Goal: Information Seeking & Learning: Learn about a topic

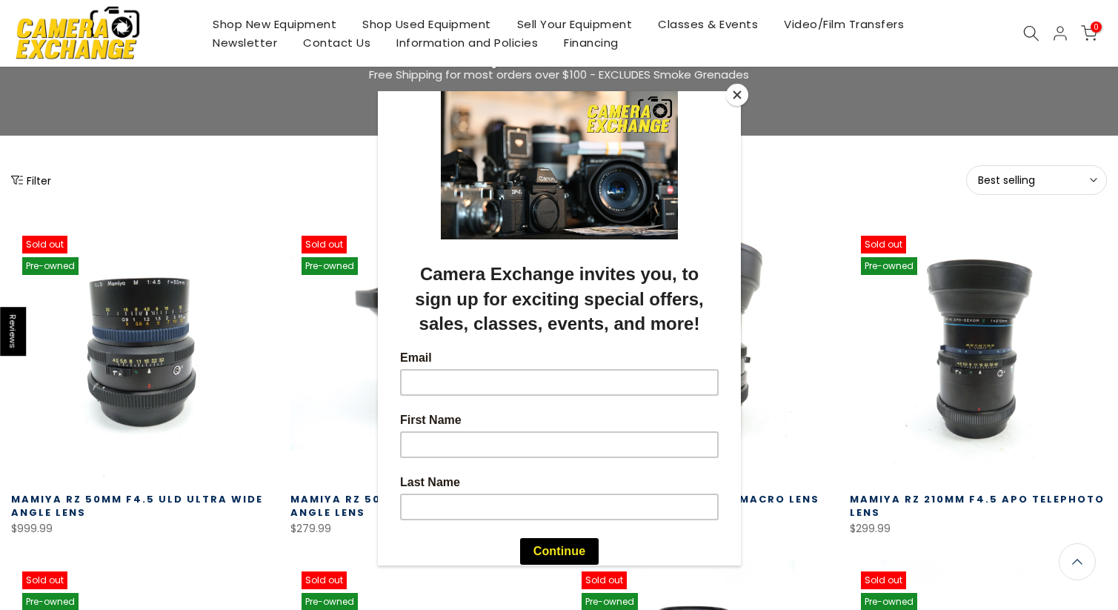
click at [731, 94] on button "Close" at bounding box center [737, 95] width 22 height 22
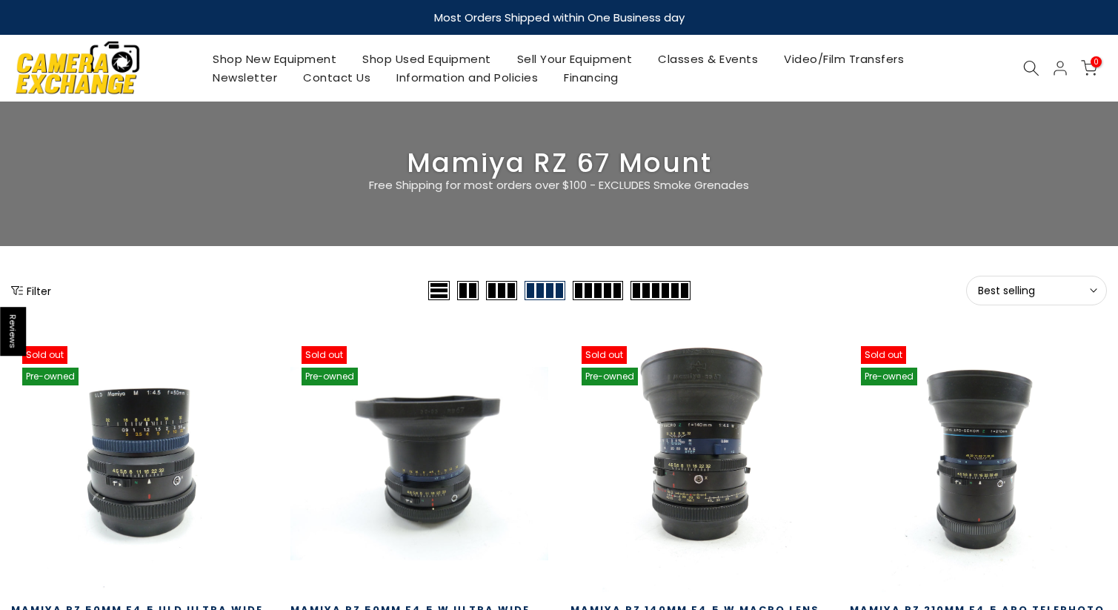
click at [1054, 298] on button "Best selling Sort" at bounding box center [1036, 291] width 141 height 30
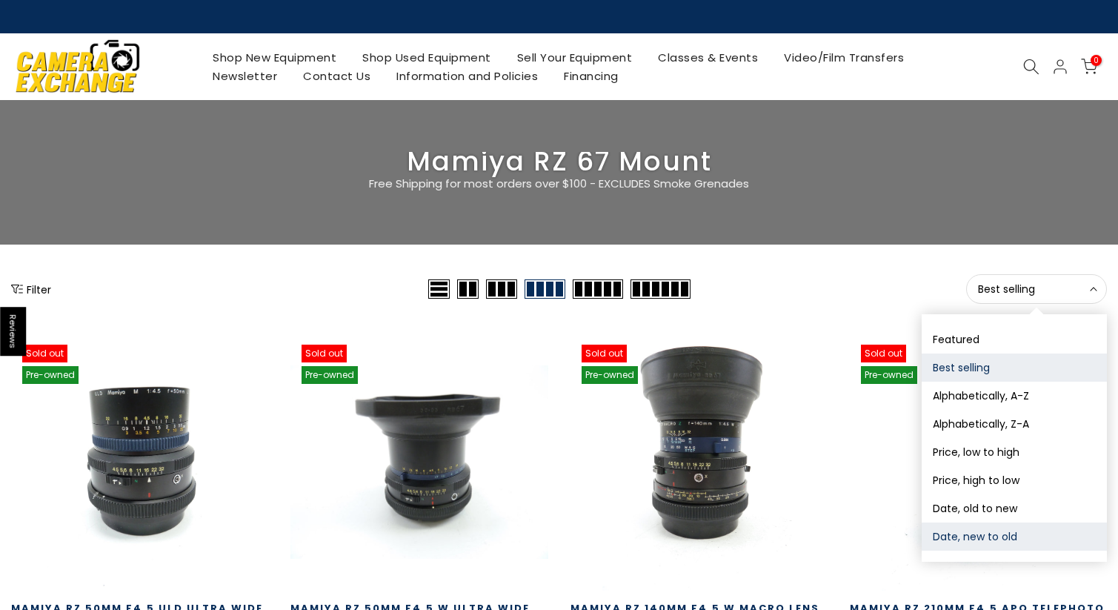
click at [1020, 535] on button "Date, new to old" at bounding box center [1014, 536] width 185 height 28
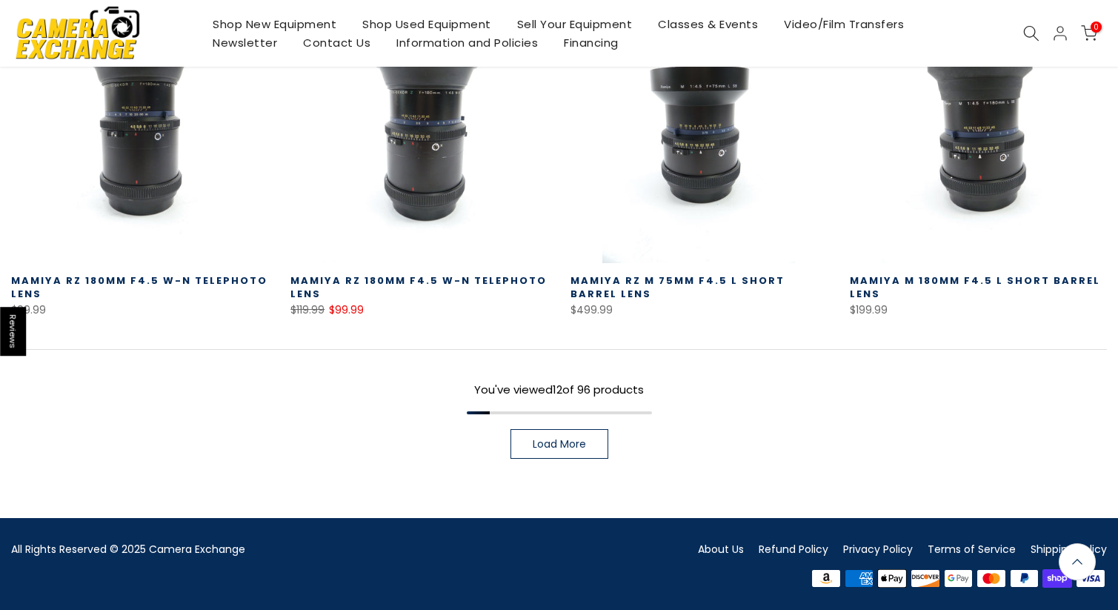
scroll to position [1003, 0]
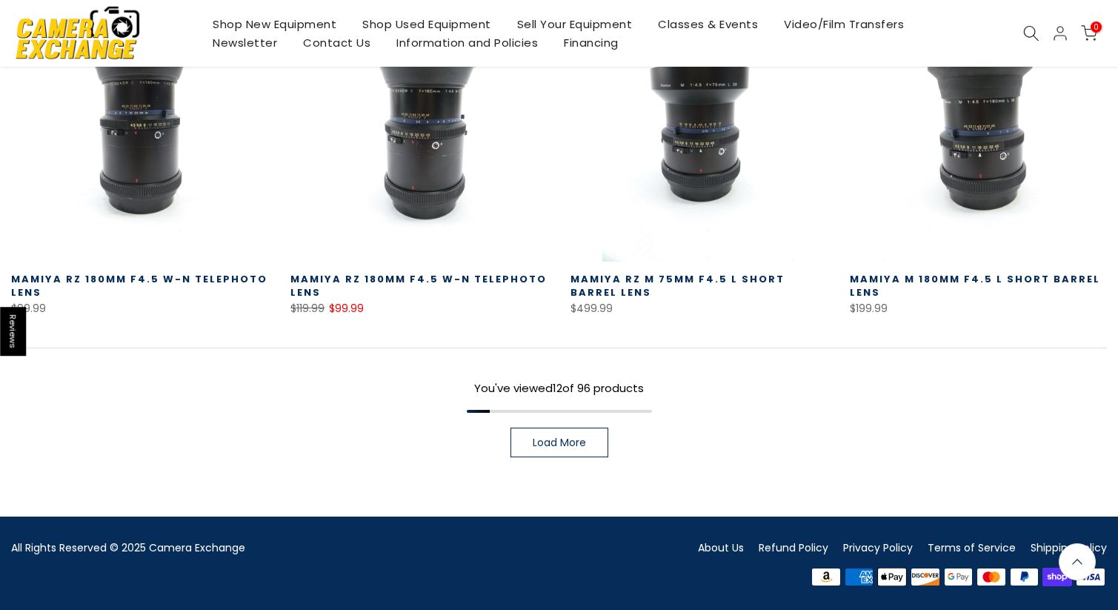
click at [568, 448] on span "Load More" at bounding box center [559, 442] width 53 height 10
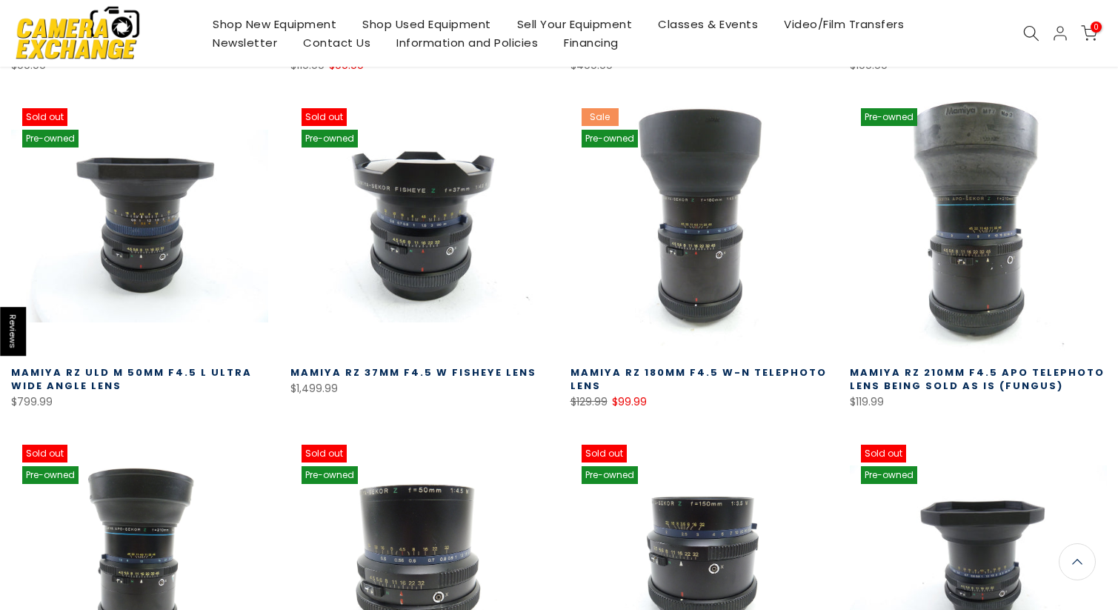
scroll to position [1244, 0]
click at [747, 371] on link "Mamiya RZ 180MM f4.5 W-N Telephoto Lens" at bounding box center [699, 378] width 256 height 27
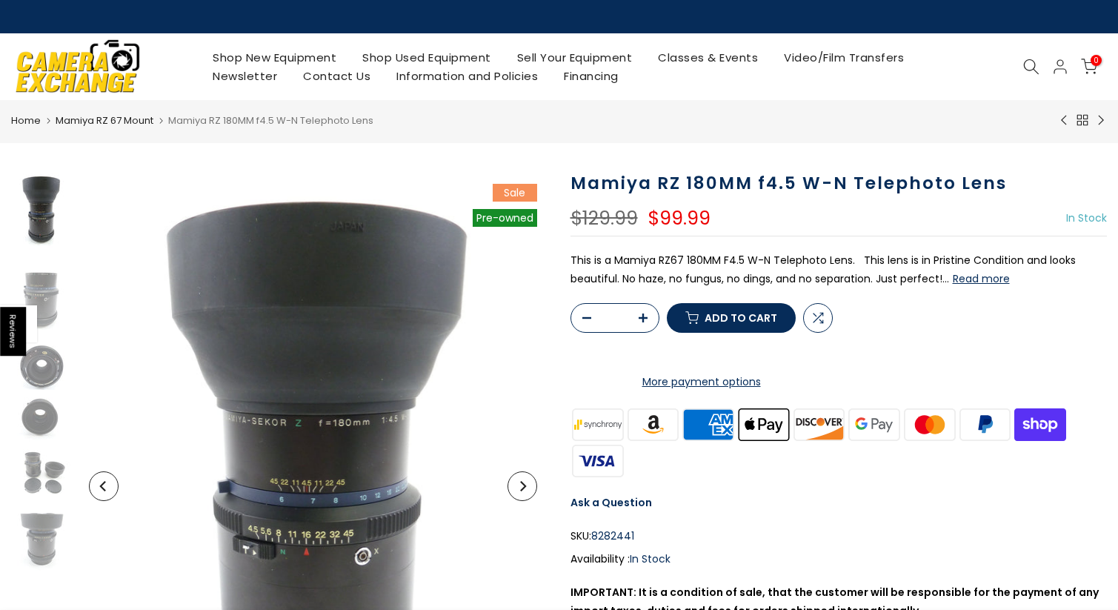
click at [384, 79] on link "Contact Us" at bounding box center [336, 76] width 93 height 19
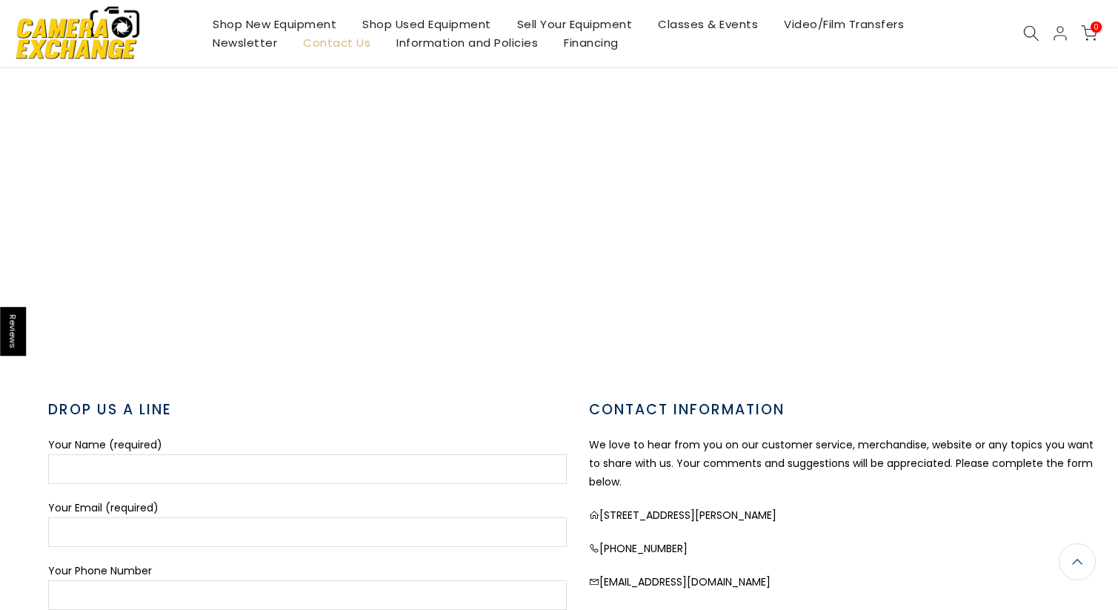
scroll to position [222, 0]
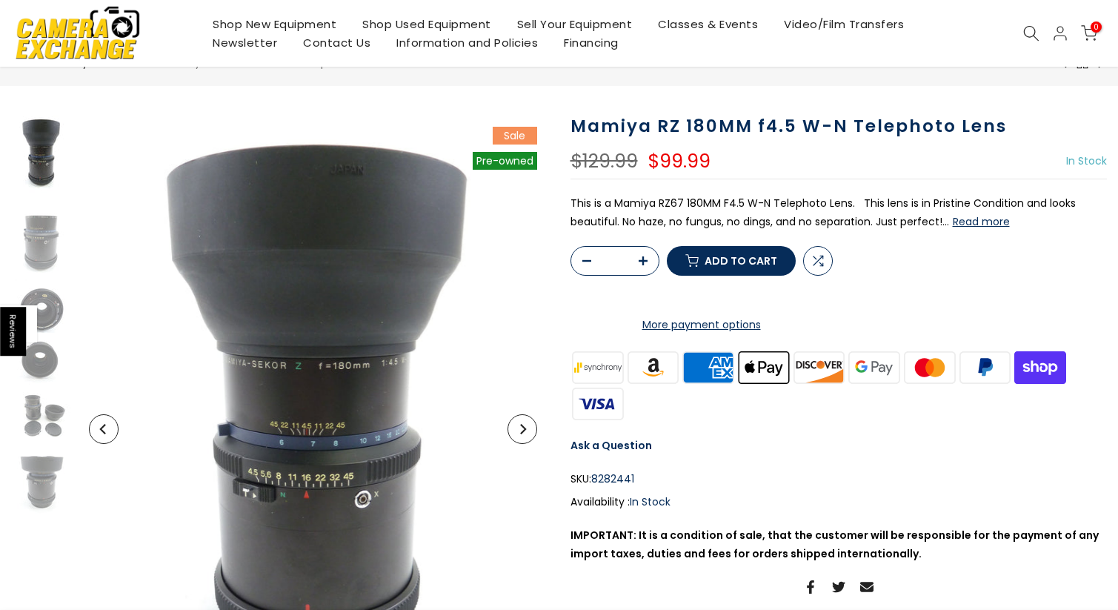
scroll to position [60, 0]
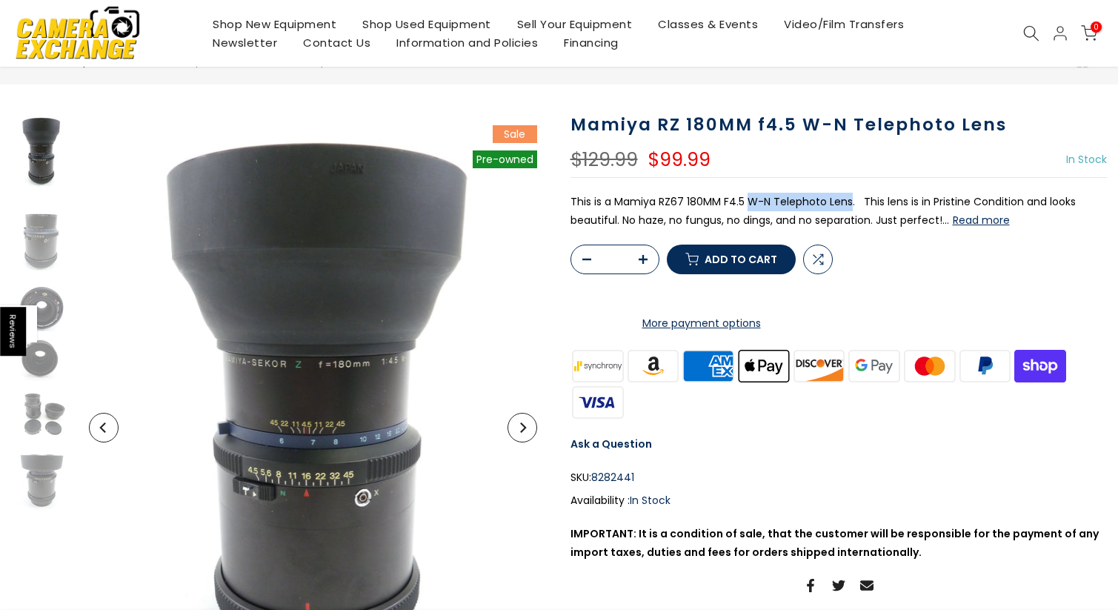
drag, startPoint x: 746, startPoint y: 196, endPoint x: 848, endPoint y: 193, distance: 101.6
click at [848, 193] on p "This is a Mamiya RZ67 180MM F4.5 W-N Telephoto Lens. This lens is in Pristine C…" at bounding box center [839, 211] width 537 height 37
